Goal: Communication & Community: Connect with others

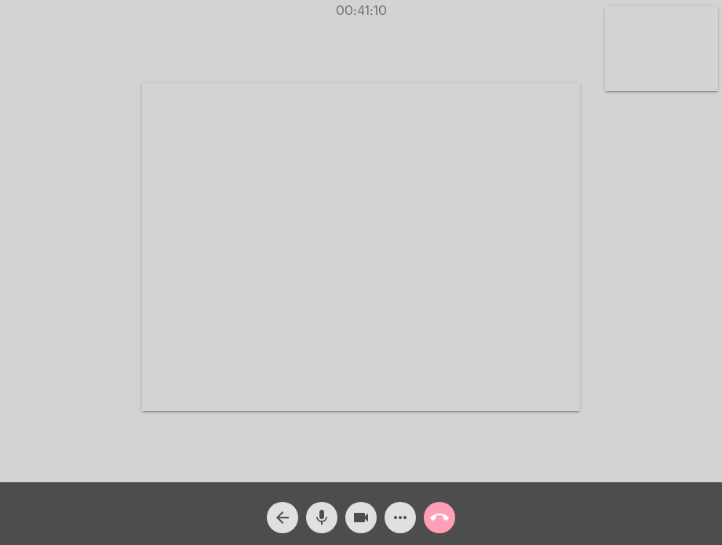
click at [446, 511] on mat-icon "call_end" at bounding box center [439, 518] width 19 height 19
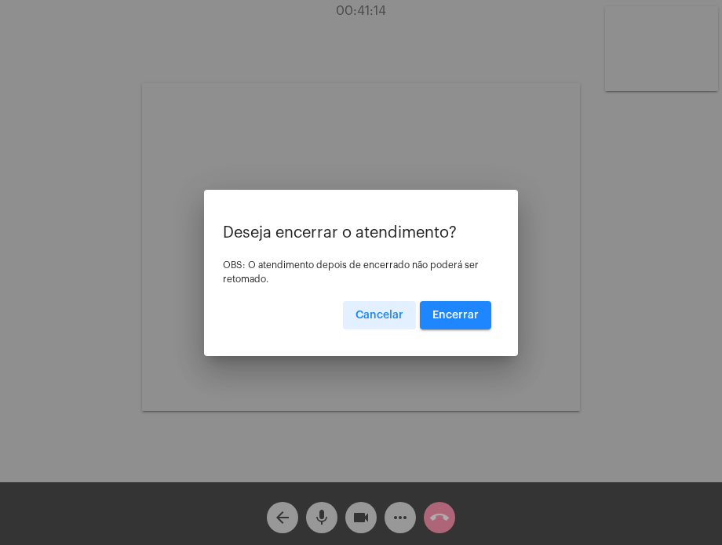
click at [478, 318] on span "Encerrar" at bounding box center [455, 315] width 46 height 11
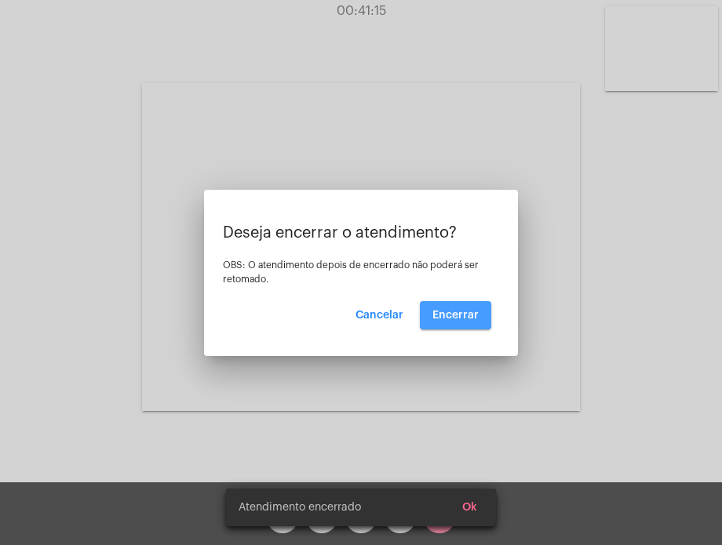
click at [478, 318] on video at bounding box center [361, 247] width 438 height 328
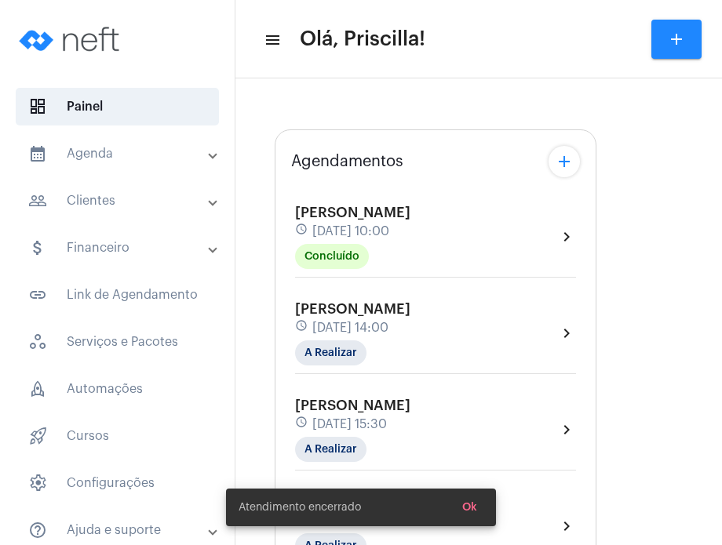
type input "[URL][DOMAIN_NAME]"
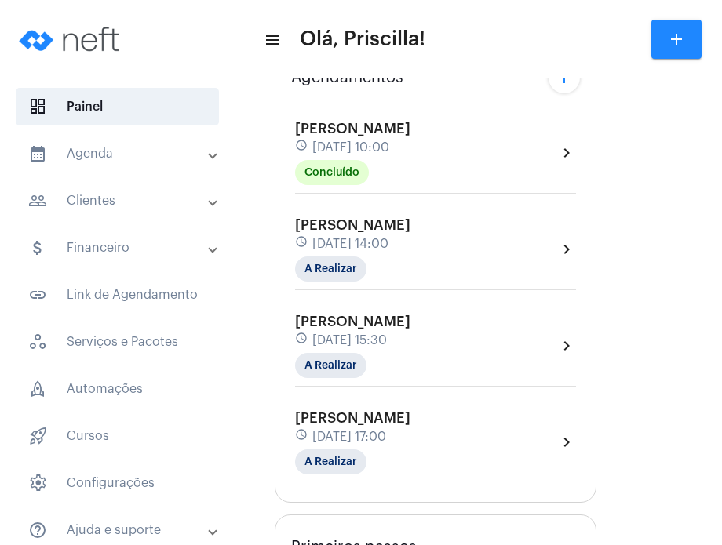
scroll to position [251, 0]
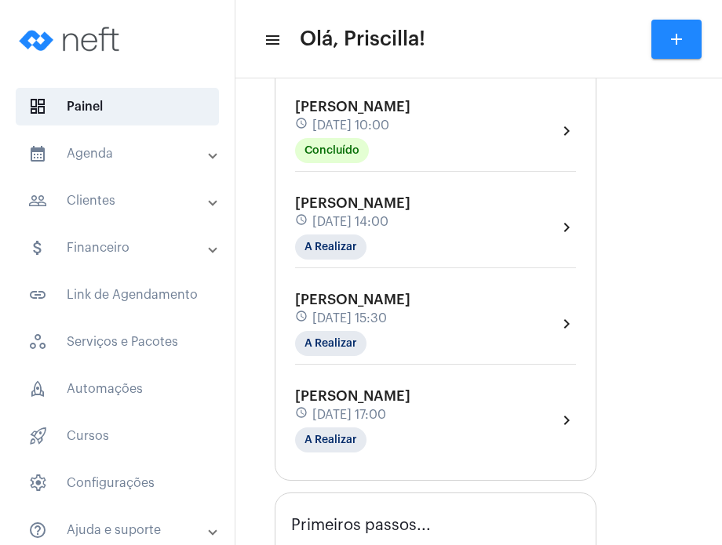
click at [410, 303] on span "[PERSON_NAME]" at bounding box center [352, 300] width 115 height 14
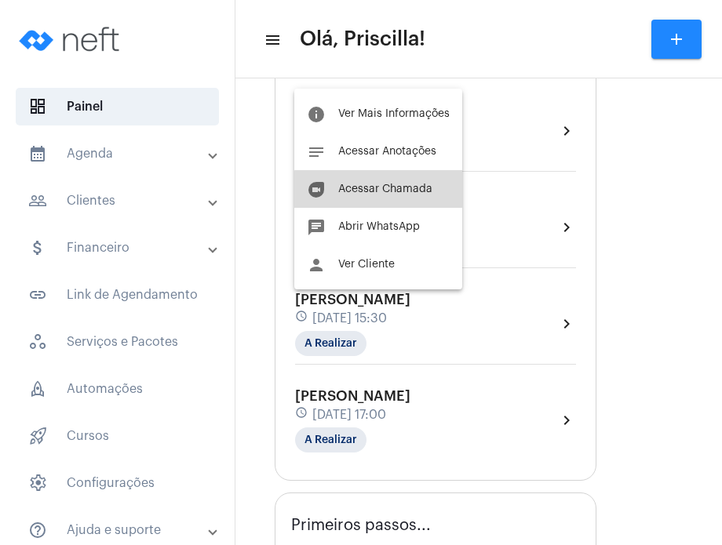
click at [416, 191] on span "Acessar Chamada" at bounding box center [385, 189] width 94 height 11
